Goal: Task Accomplishment & Management: Manage account settings

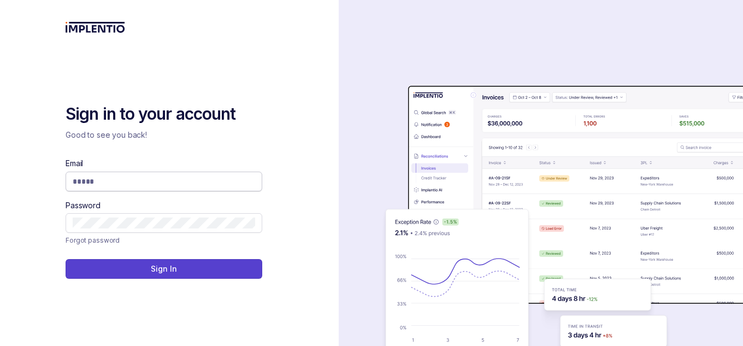
click at [180, 174] on span at bounding box center [164, 182] width 197 height 20
click at [148, 186] on input "Email" at bounding box center [164, 181] width 182 height 11
type input "*"
type input "**********"
